Goal: Task Accomplishment & Management: Use online tool/utility

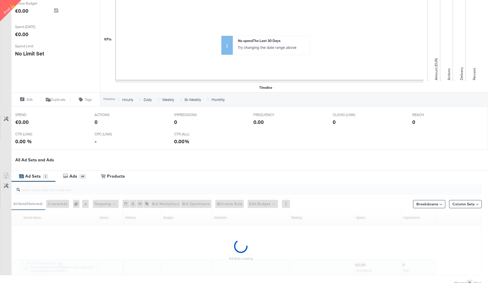
scroll to position [119, 0]
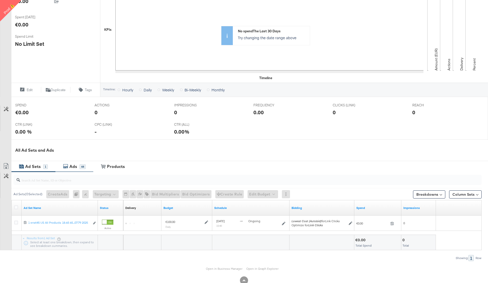
click at [76, 167] on div "Ads" at bounding box center [73, 167] width 8 height 6
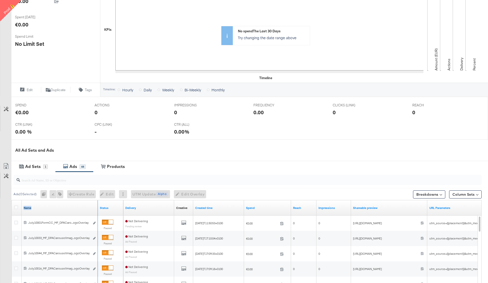
drag, startPoint x: 97, startPoint y: 202, endPoint x: 88, endPoint y: 208, distance: 11.1
click at [88, 208] on div "Name" at bounding box center [60, 207] width 76 height 15
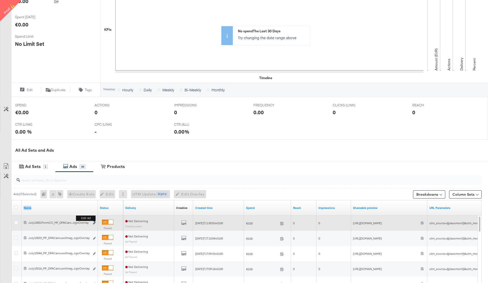
click at [95, 223] on icon "link" at bounding box center [94, 223] width 3 height 3
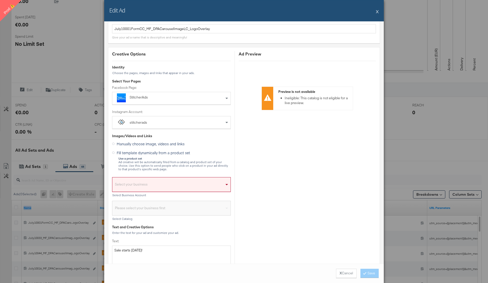
scroll to position [20, 0]
click at [378, 12] on button "X" at bounding box center [377, 11] width 3 height 10
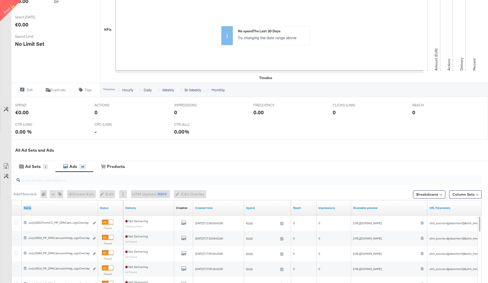
scroll to position [0, 0]
